Goal: Find specific page/section: Find specific page/section

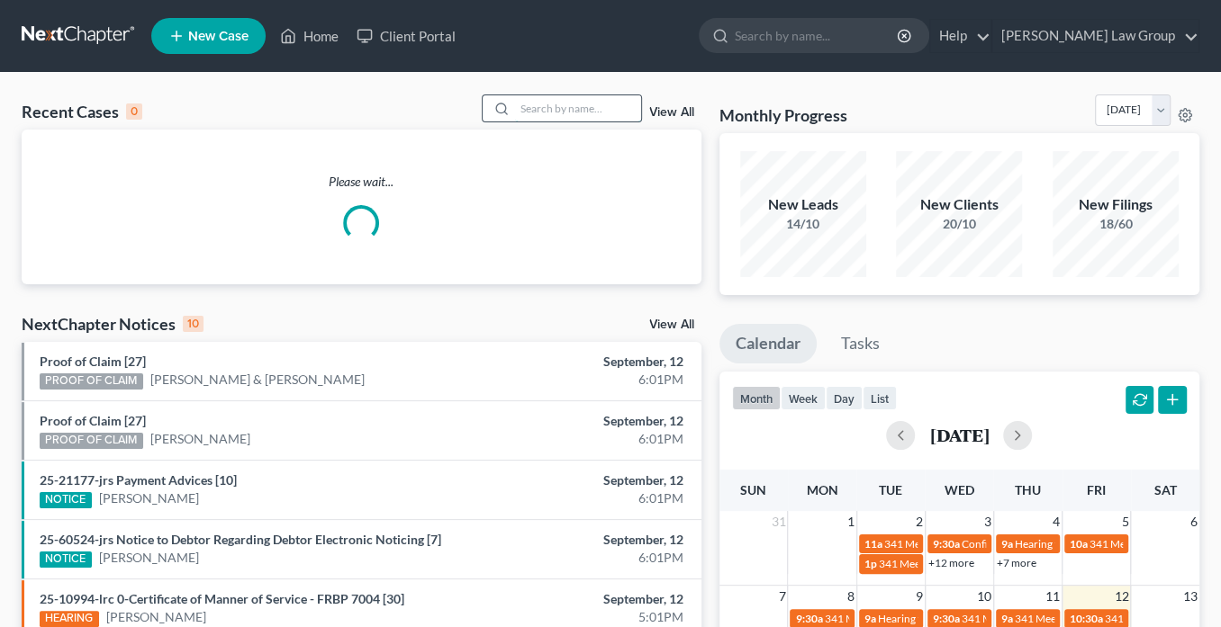
click at [554, 105] on input "search" at bounding box center [578, 108] width 126 height 26
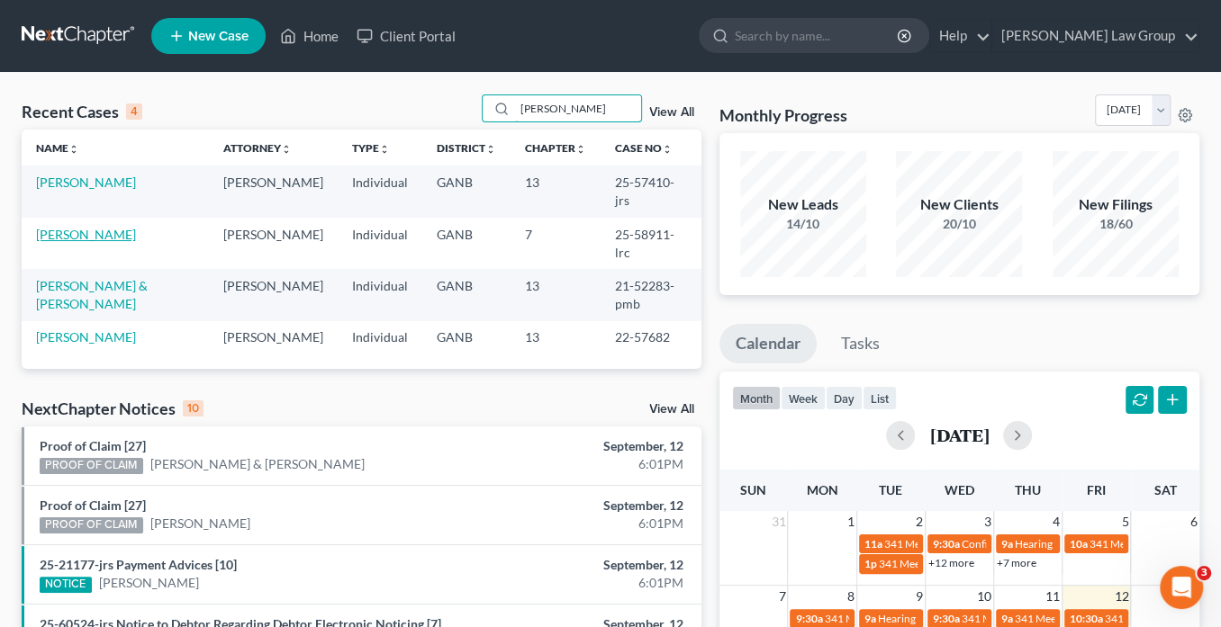
type input "[PERSON_NAME]"
click at [84, 234] on link "[PERSON_NAME]" at bounding box center [86, 234] width 100 height 15
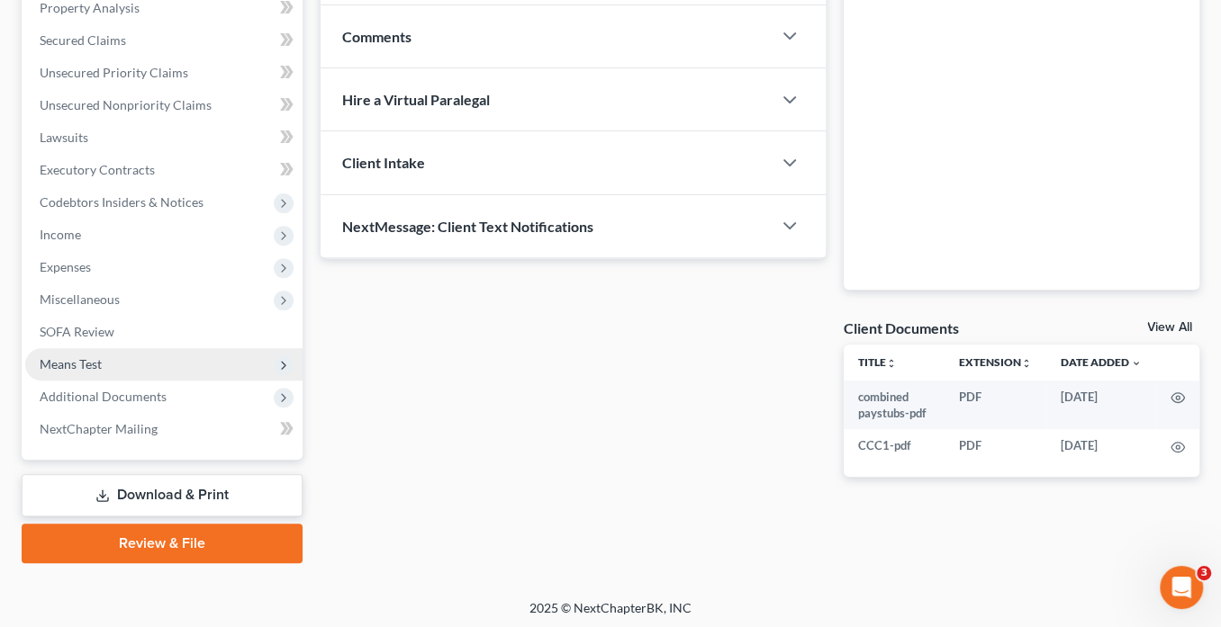
scroll to position [358, 0]
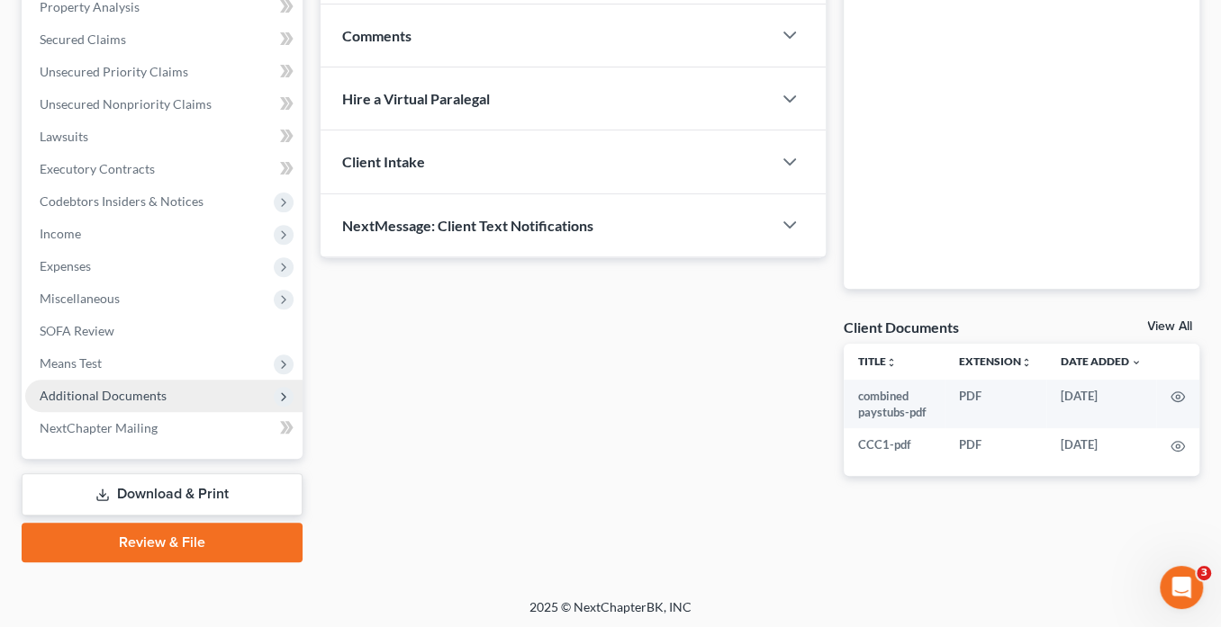
click at [122, 395] on span "Additional Documents" at bounding box center [103, 395] width 127 height 15
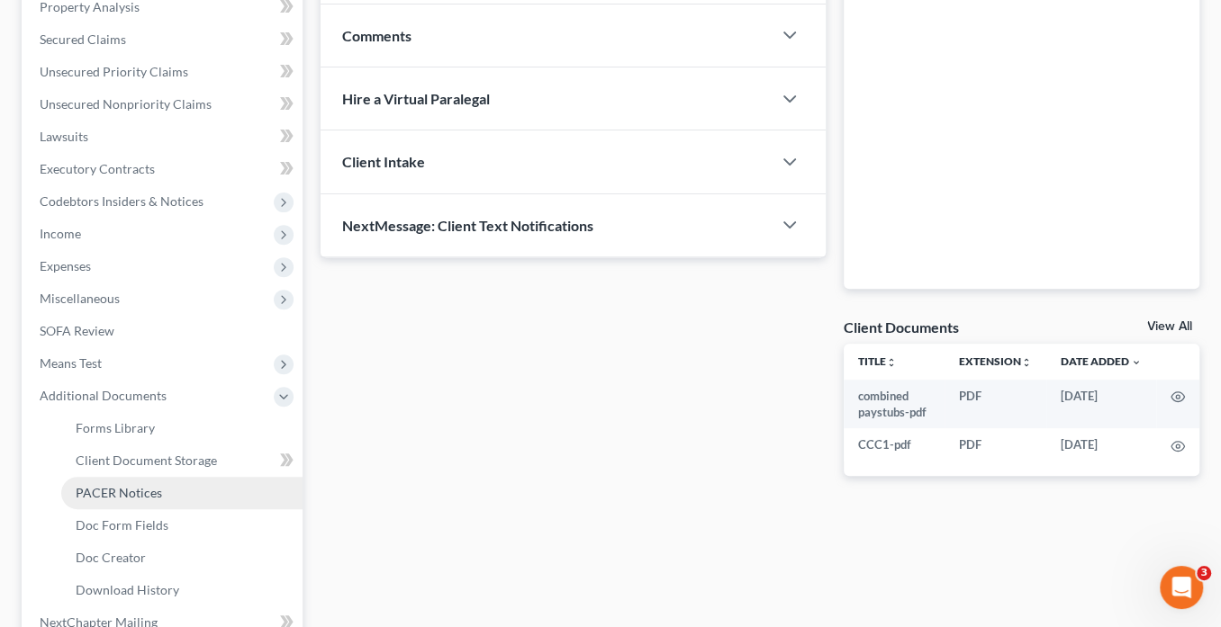
click at [131, 493] on span "PACER Notices" at bounding box center [119, 492] width 86 height 15
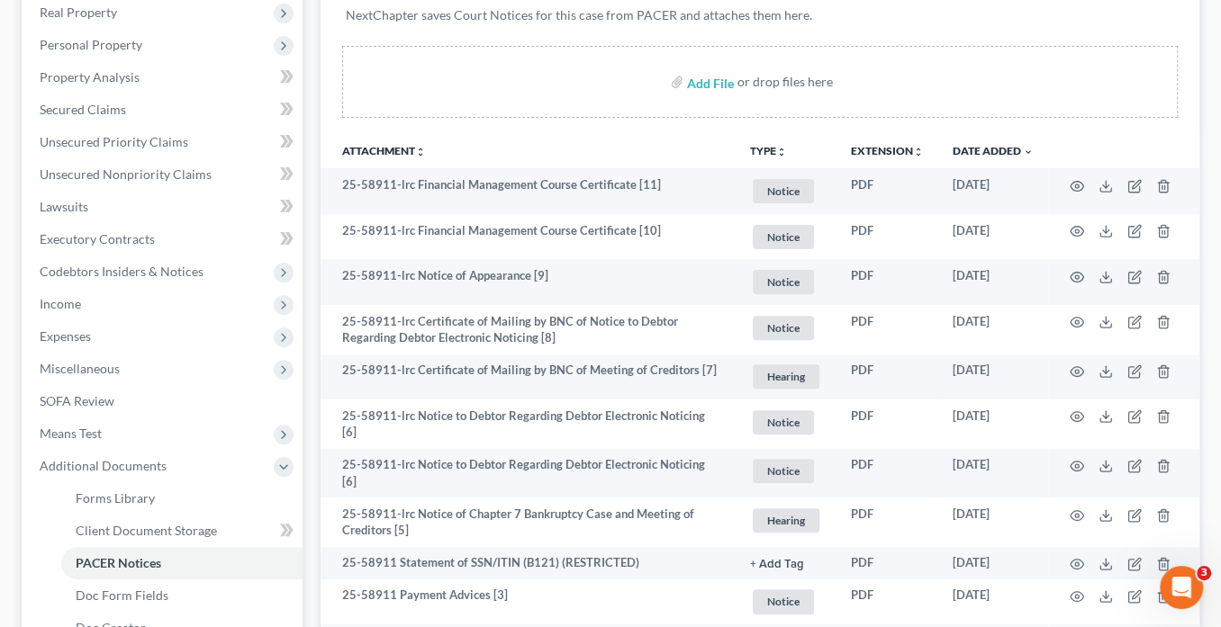
scroll to position [72, 0]
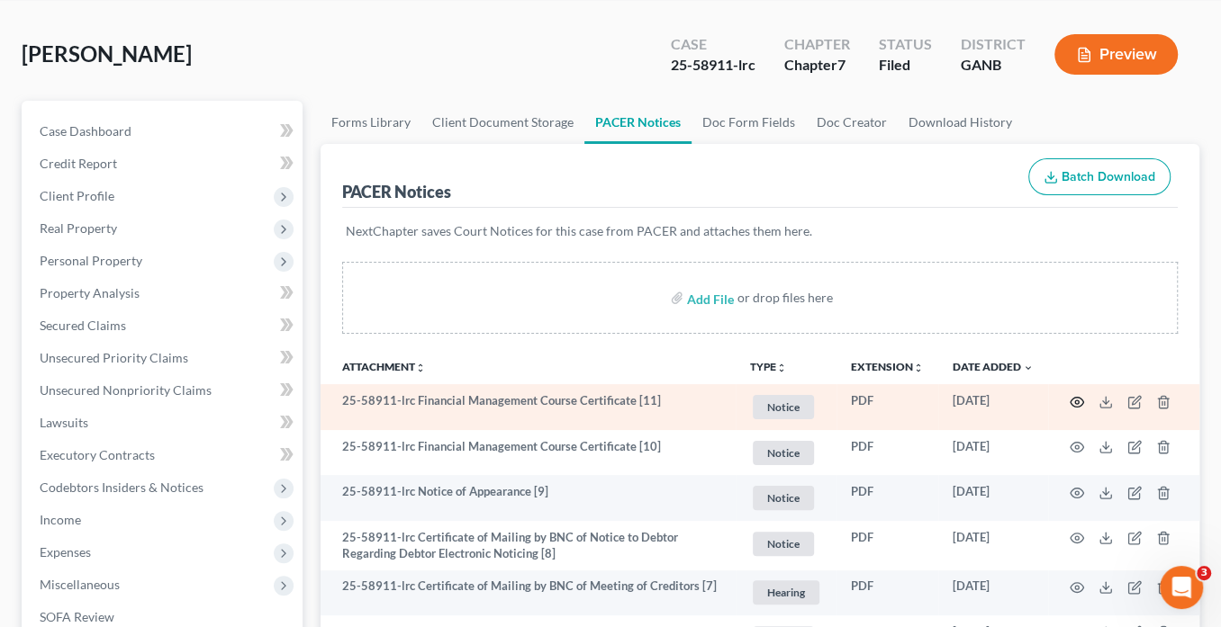
click at [1074, 401] on icon "button" at bounding box center [1076, 402] width 14 height 14
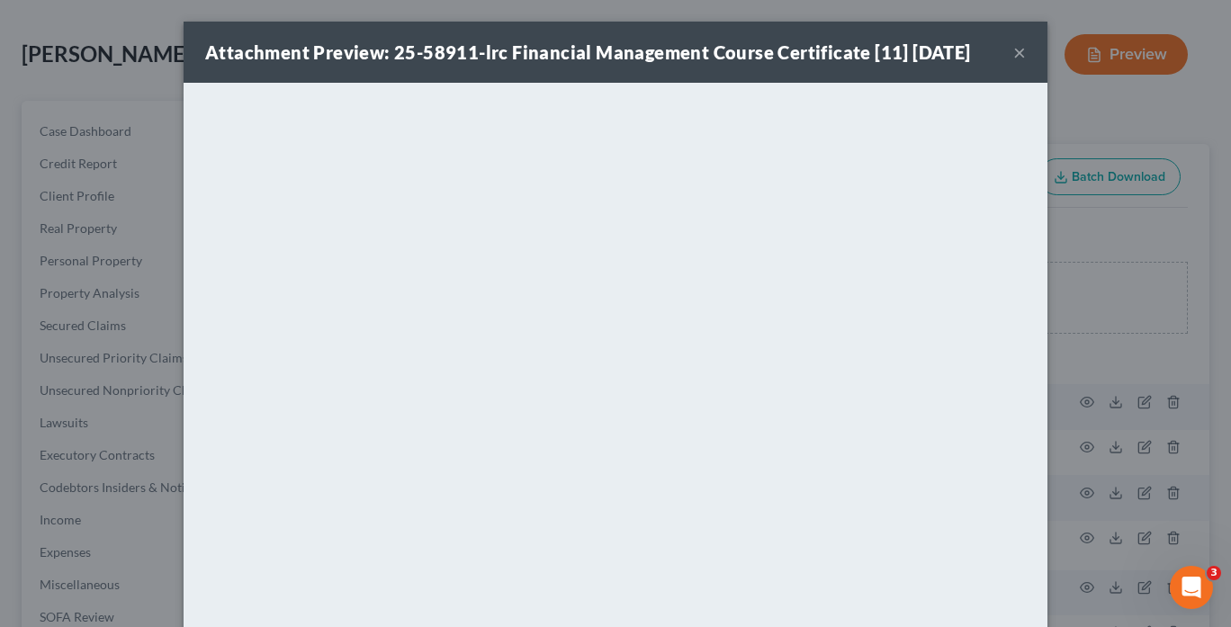
drag, startPoint x: 1017, startPoint y: 50, endPoint x: 942, endPoint y: 6, distance: 87.5
click at [1018, 47] on button "×" at bounding box center [1020, 52] width 13 height 22
